Goal: Download file/media

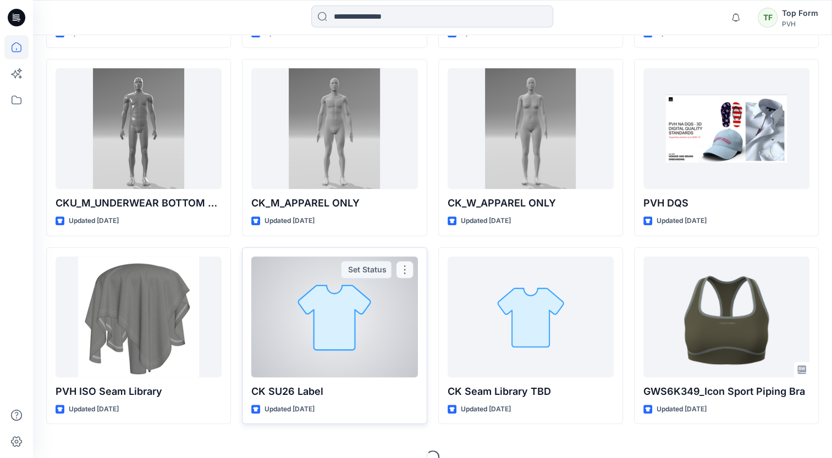
scroll to position [512, 0]
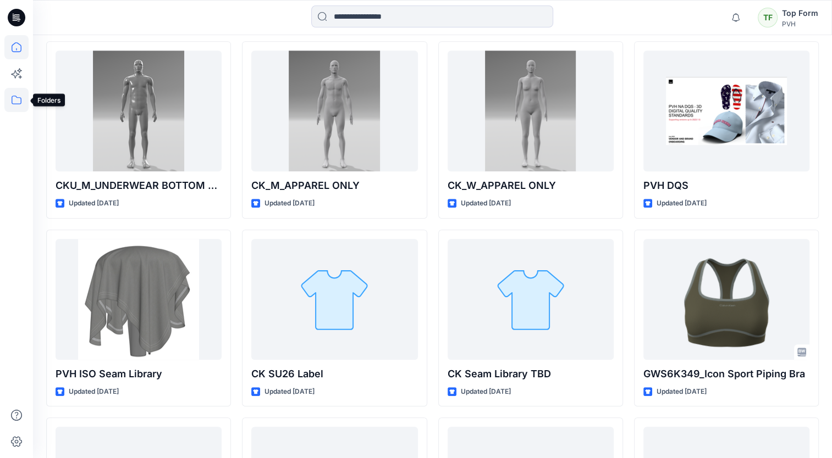
click at [11, 96] on icon at bounding box center [16, 100] width 24 height 24
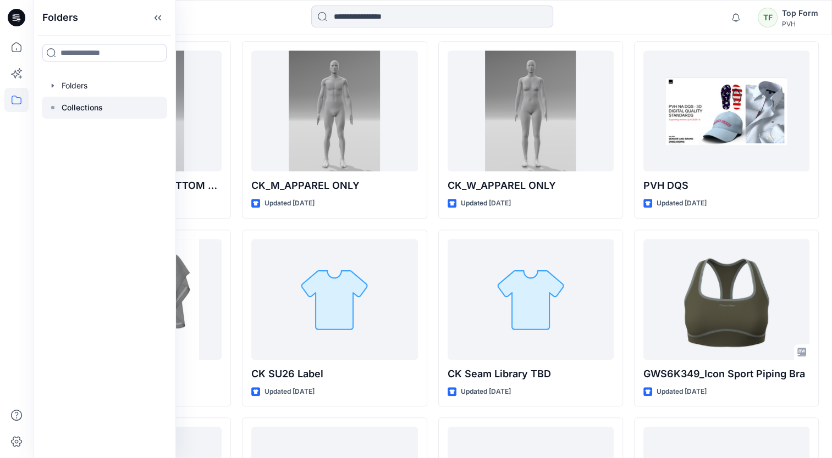
click at [77, 102] on p "Collections" at bounding box center [82, 107] width 41 height 13
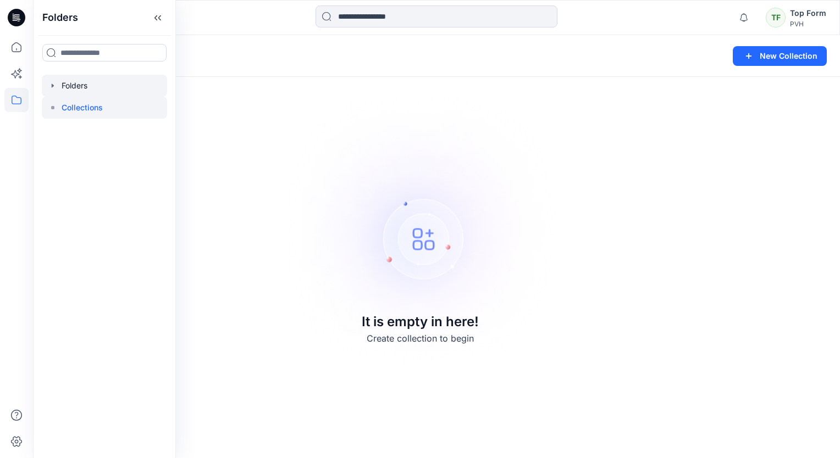
click at [79, 80] on div at bounding box center [104, 86] width 125 height 22
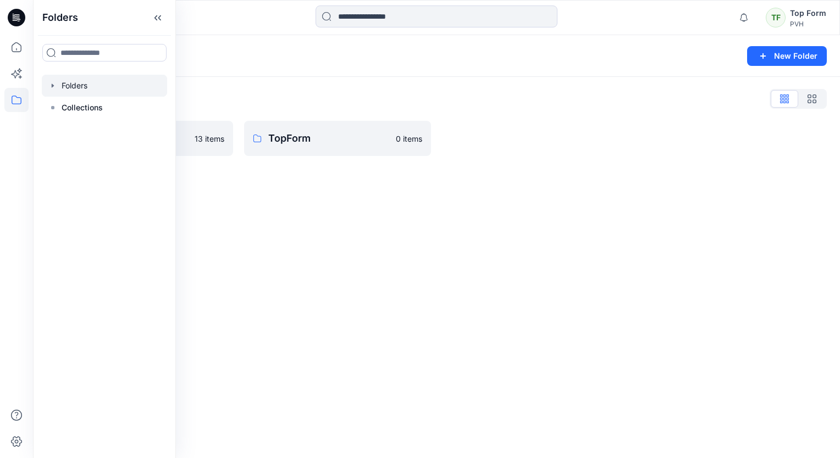
click at [48, 87] on icon "button" at bounding box center [52, 85] width 9 height 9
click at [370, 151] on link "TopForm 0 items" at bounding box center [337, 138] width 187 height 35
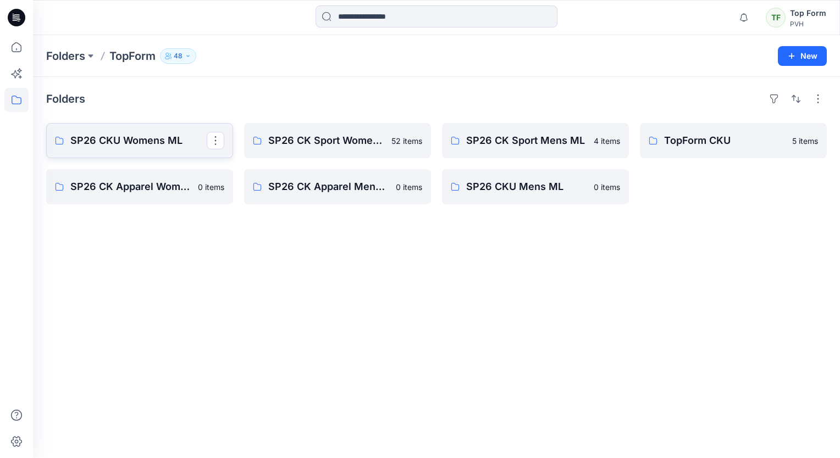
click at [142, 144] on p "SP26 CKU Womens ML" at bounding box center [138, 140] width 136 height 15
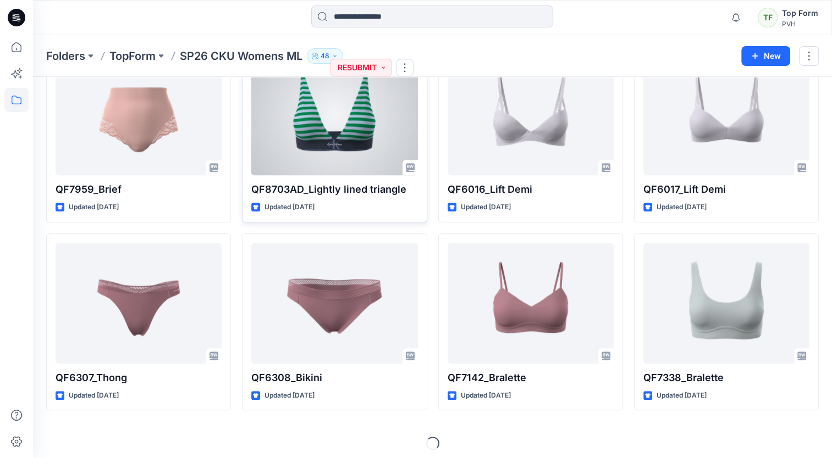
scroll to position [834, 0]
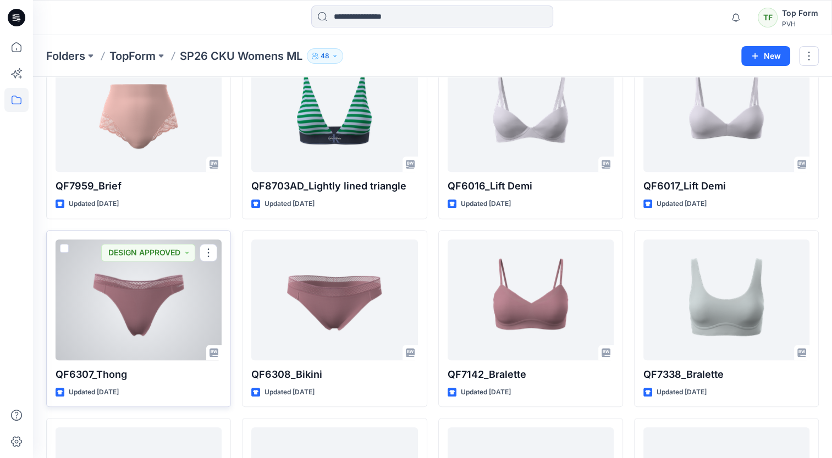
click at [207, 295] on div at bounding box center [139, 300] width 166 height 121
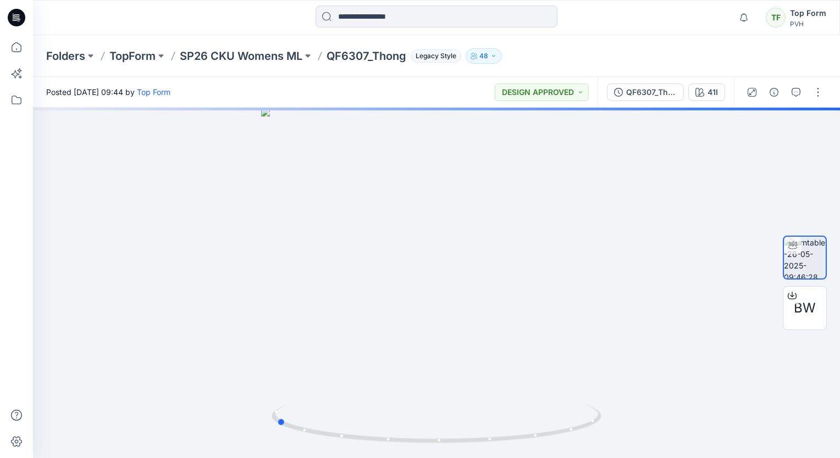
drag, startPoint x: 435, startPoint y: 439, endPoint x: 605, endPoint y: 469, distance: 171.9
click at [605, 458] on html "Notifications Mark all as read View all notifications TF Top Form PVH Folders T…" at bounding box center [420, 229] width 840 height 458
click at [785, 308] on div "BW" at bounding box center [805, 308] width 44 height 44
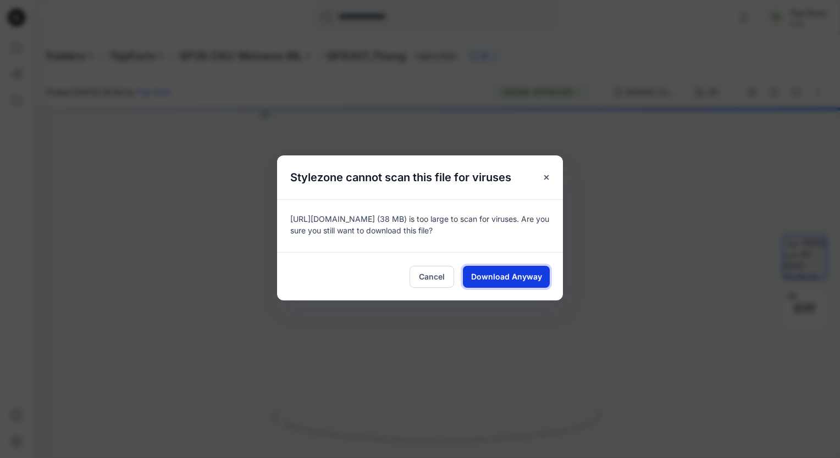
click at [529, 271] on span "Download Anyway" at bounding box center [506, 277] width 71 height 12
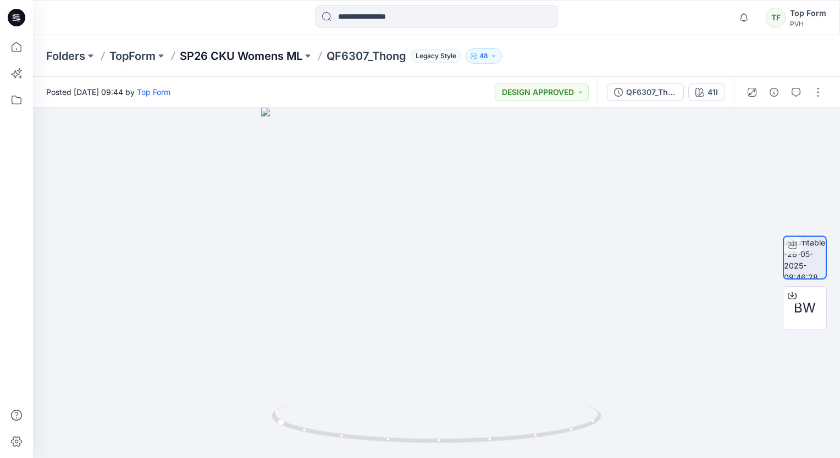
click at [196, 60] on p "SP26 CKU Womens ML" at bounding box center [241, 55] width 123 height 15
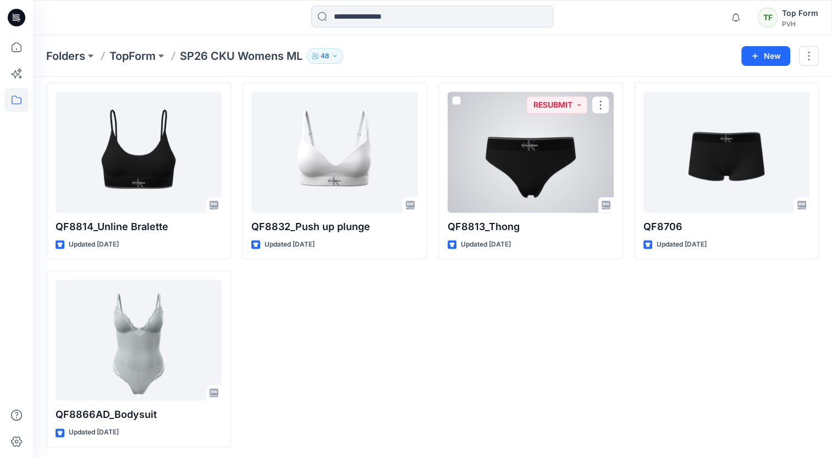
scroll to position [1359, 0]
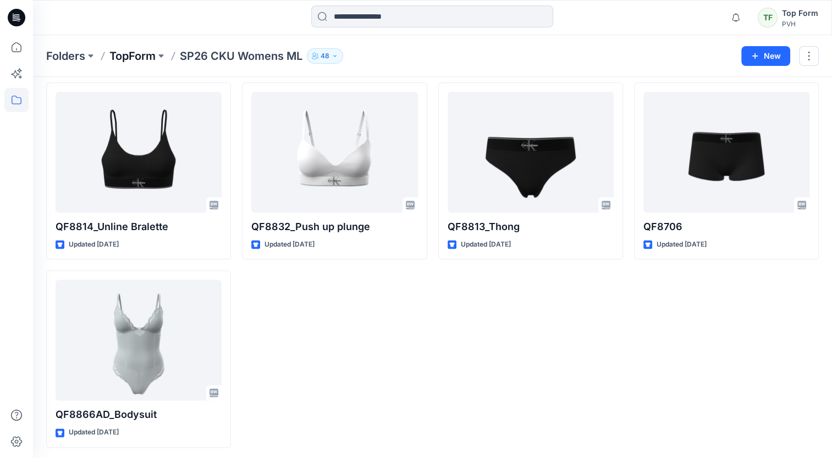
click at [121, 52] on p "TopForm" at bounding box center [132, 55] width 46 height 15
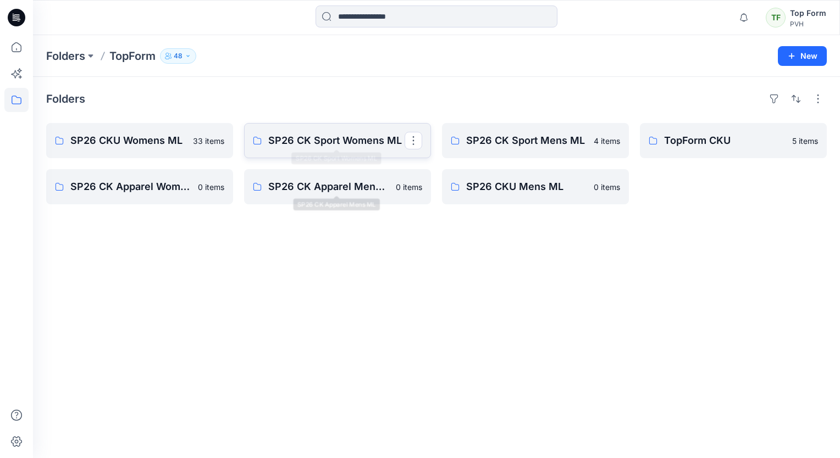
click at [350, 142] on p "SP26 CK Sport Womens ML" at bounding box center [336, 140] width 136 height 15
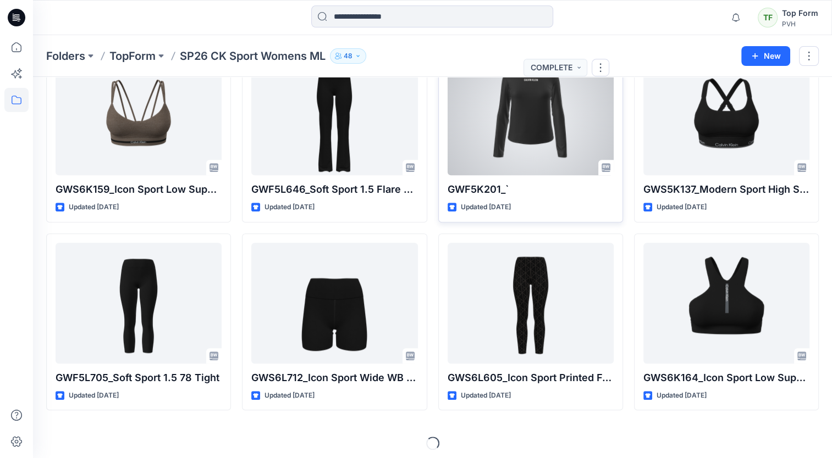
scroll to position [834, 0]
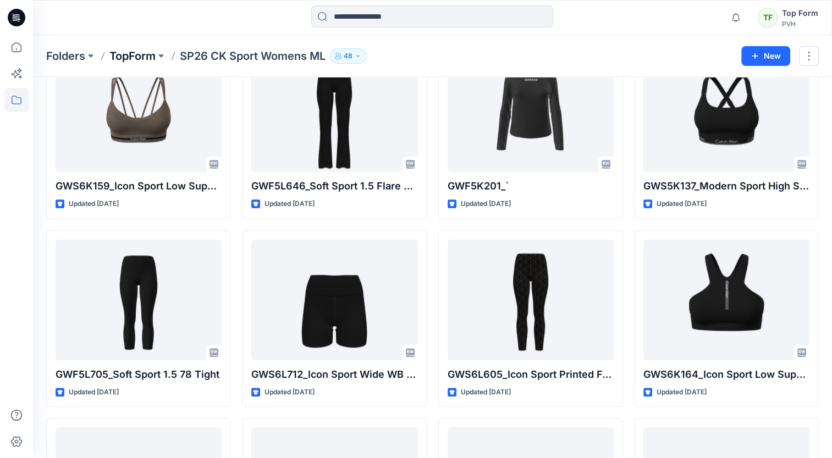
click at [134, 58] on p "TopForm" at bounding box center [132, 55] width 46 height 15
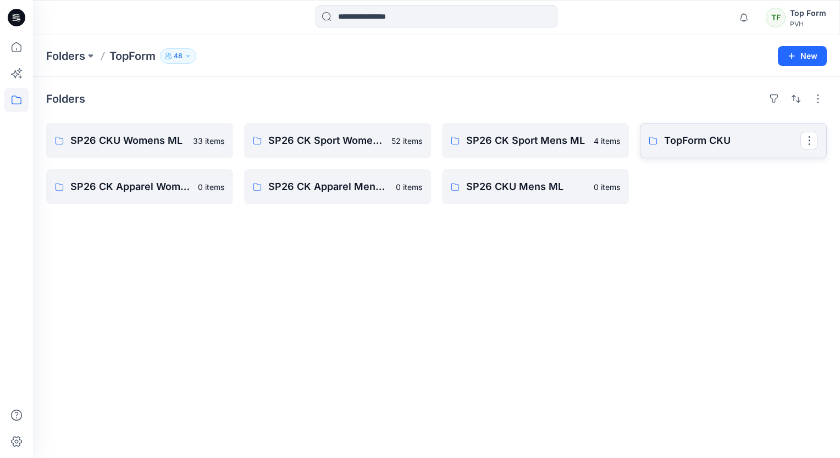
click at [722, 140] on p "TopForm CKU" at bounding box center [732, 140] width 136 height 15
